Goal: Task Accomplishment & Management: Complete application form

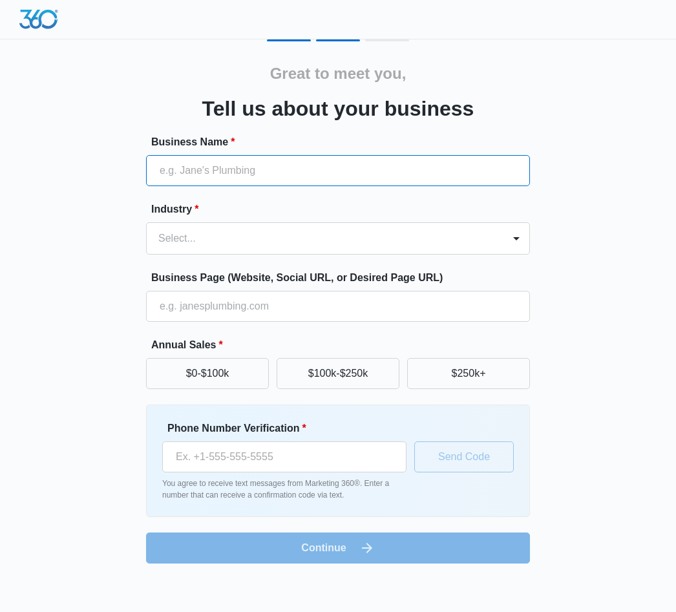
click at [490, 162] on input "Business Name *" at bounding box center [338, 170] width 384 height 31
type input "Shatonna"
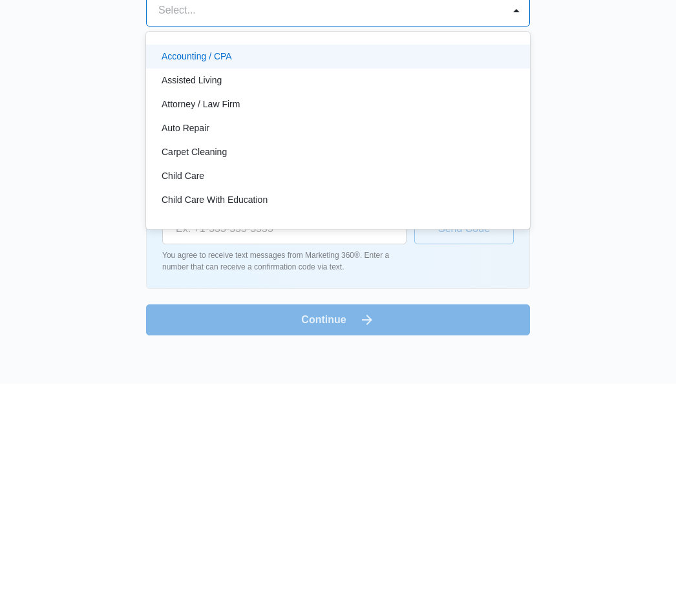
click at [264, 421] on p "Child Care With Education" at bounding box center [215, 428] width 106 height 14
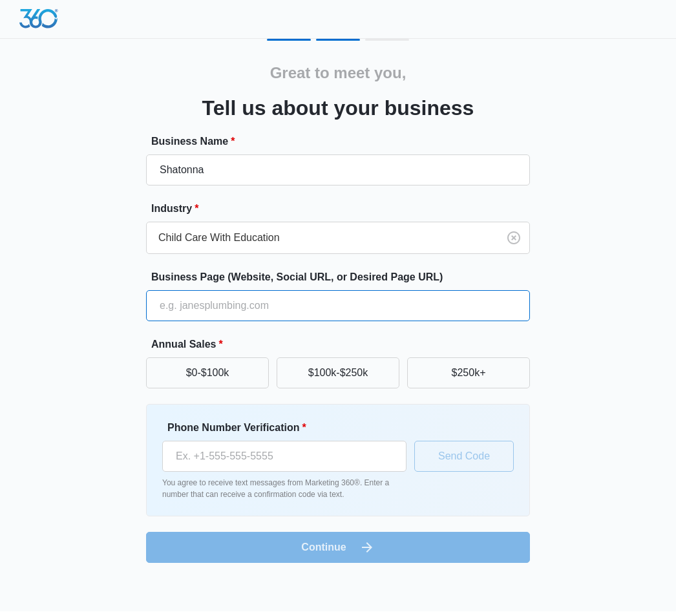
click at [463, 316] on input "Business Page (Website, Social URL, or Desired Page URL)" at bounding box center [338, 306] width 384 height 31
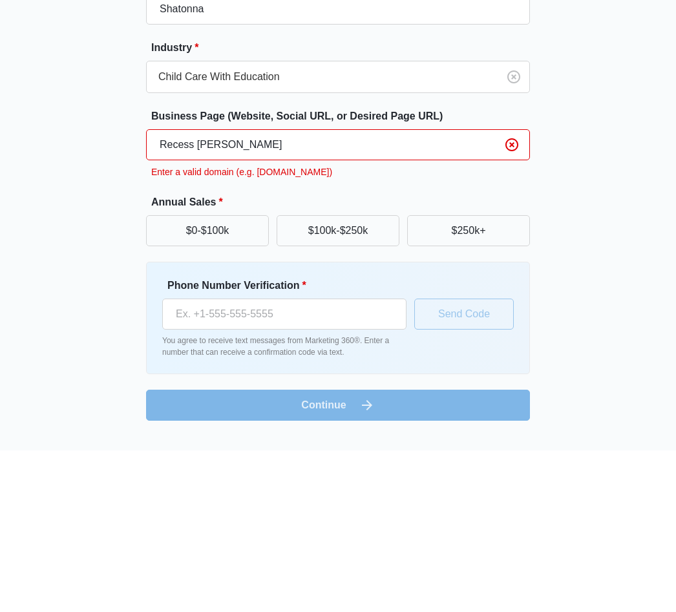
click at [193, 291] on input "Recess [PERSON_NAME]" at bounding box center [338, 306] width 384 height 31
click at [198, 291] on input "Recess [PERSON_NAME]" at bounding box center [338, 306] width 384 height 31
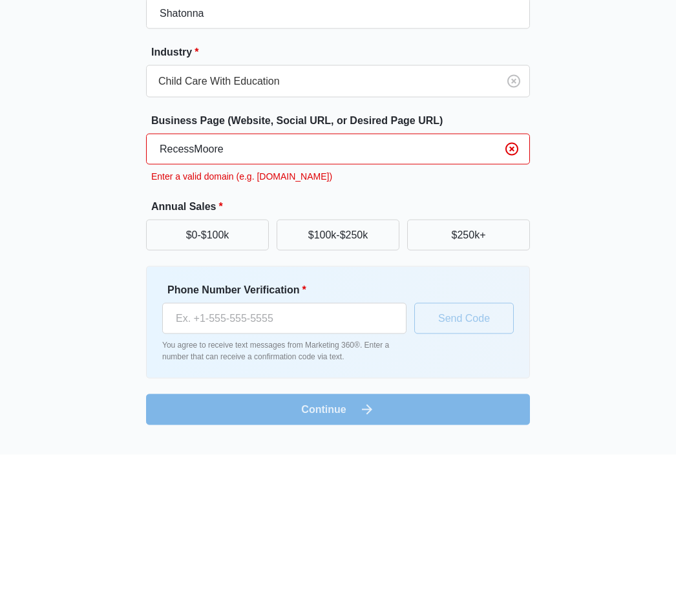
click at [229, 291] on input "RecessMoore" at bounding box center [338, 306] width 384 height 31
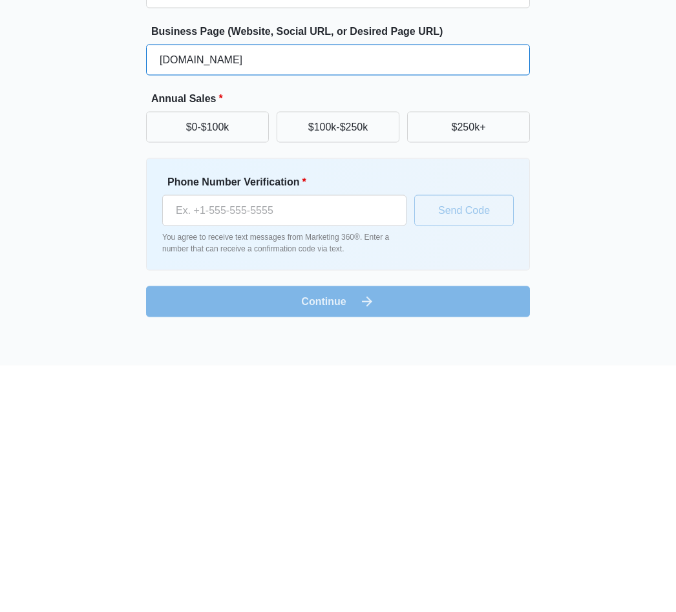
type input "[DOMAIN_NAME]"
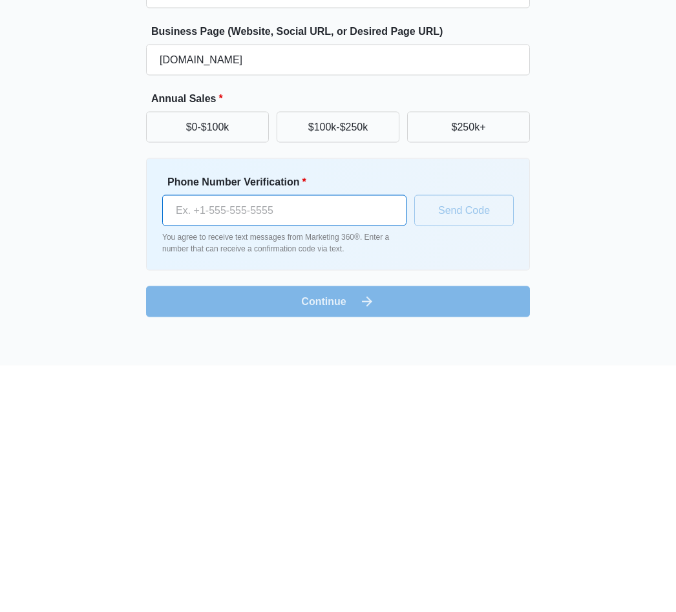
click at [367, 441] on input "Phone Number Verification *" at bounding box center [284, 456] width 244 height 31
type input "[PHONE_NUMBER]"
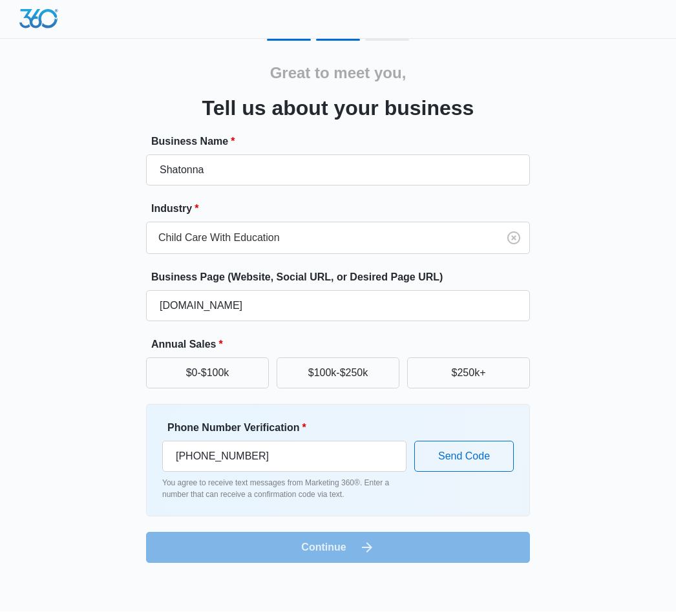
click at [491, 447] on button "Send Code" at bounding box center [463, 456] width 99 height 31
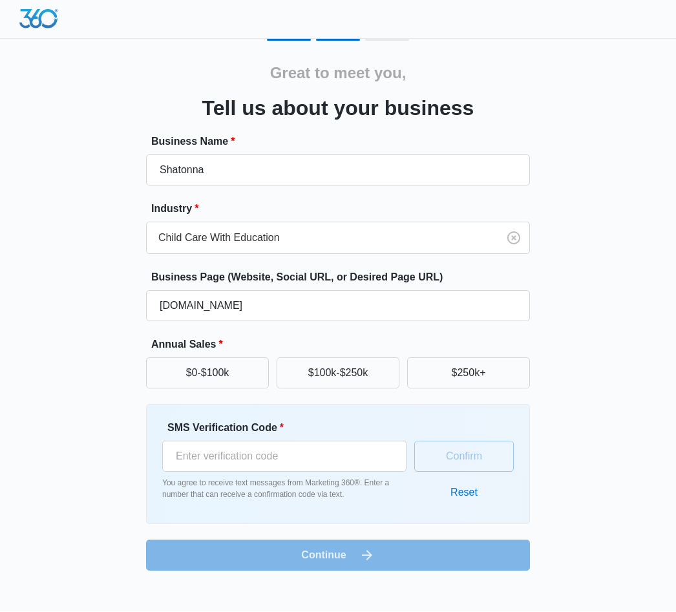
click at [469, 486] on button "Reset" at bounding box center [463, 492] width 53 height 31
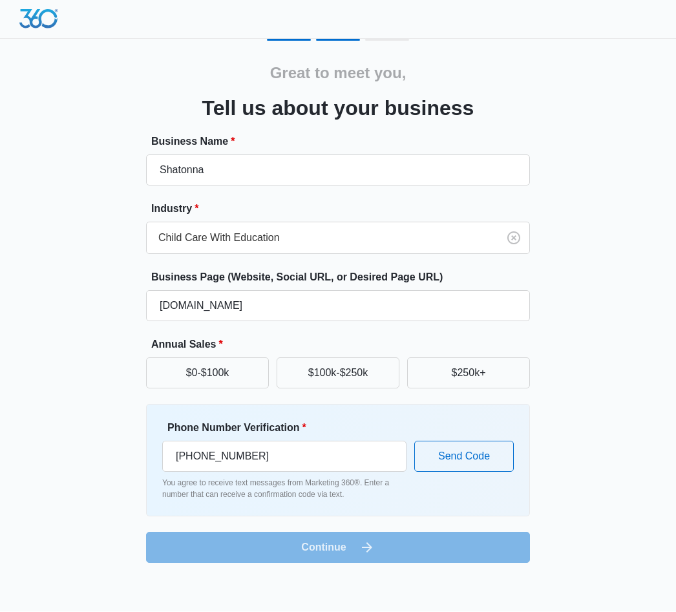
click at [494, 546] on form "Business Name * Shatonna Industry * Child Care With Education Business Page (We…" at bounding box center [338, 348] width 384 height 429
click at [488, 464] on button "Send Code" at bounding box center [463, 456] width 99 height 31
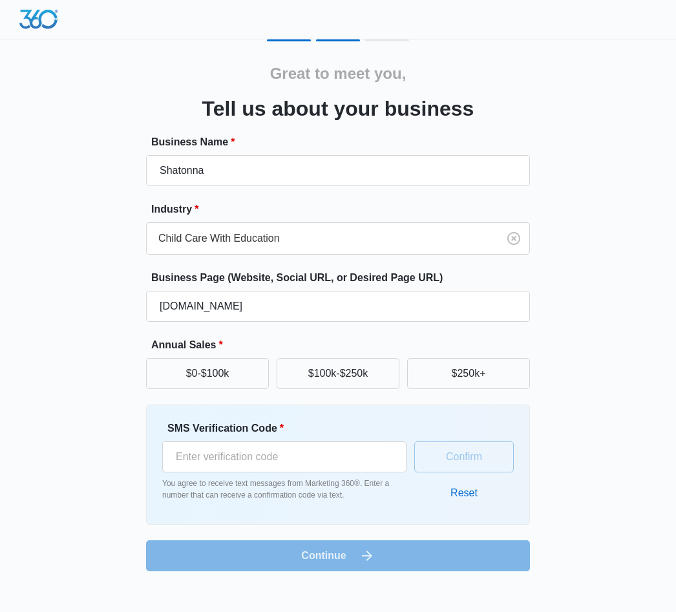
click at [470, 501] on button "Reset" at bounding box center [463, 492] width 53 height 31
